Goal: Transaction & Acquisition: Subscribe to service/newsletter

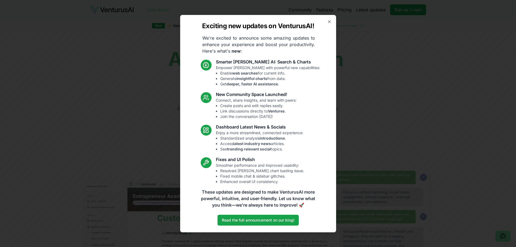
click at [331, 20] on icon "button" at bounding box center [329, 22] width 4 height 4
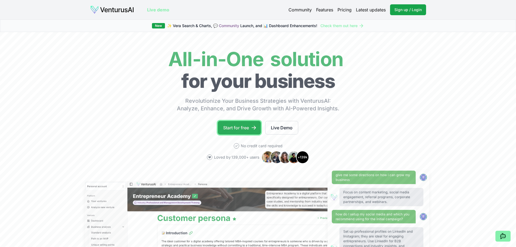
click at [239, 129] on link "Start for free" at bounding box center [239, 128] width 43 height 14
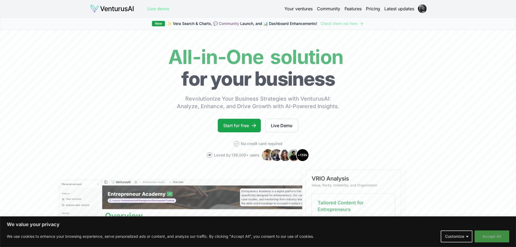
click at [492, 235] on button "Accept All" at bounding box center [492, 236] width 35 height 12
